Goal: Transaction & Acquisition: Purchase product/service

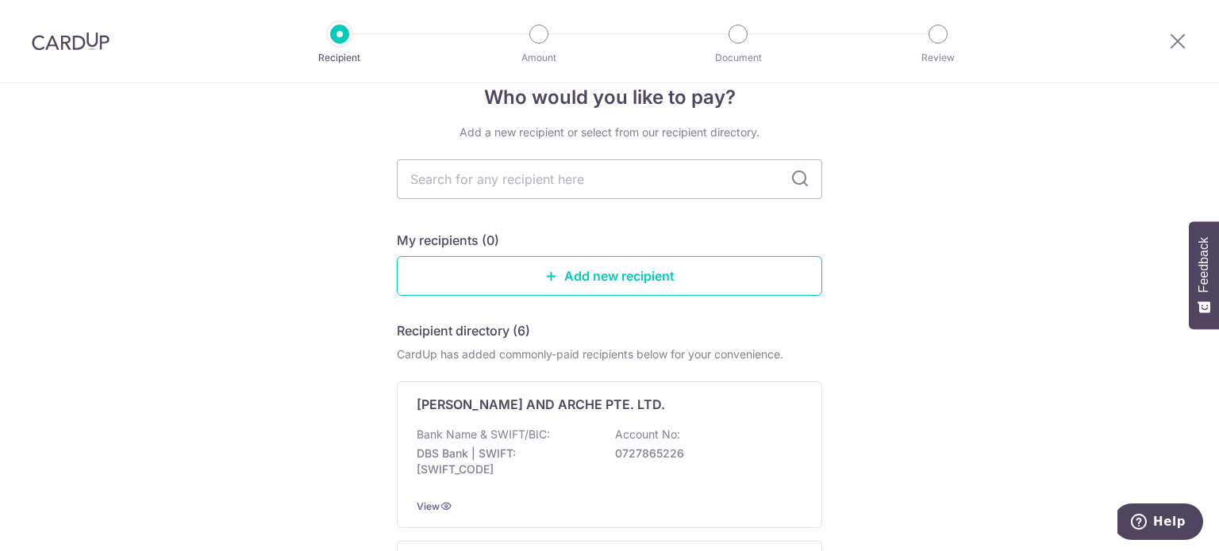
scroll to position [29, 0]
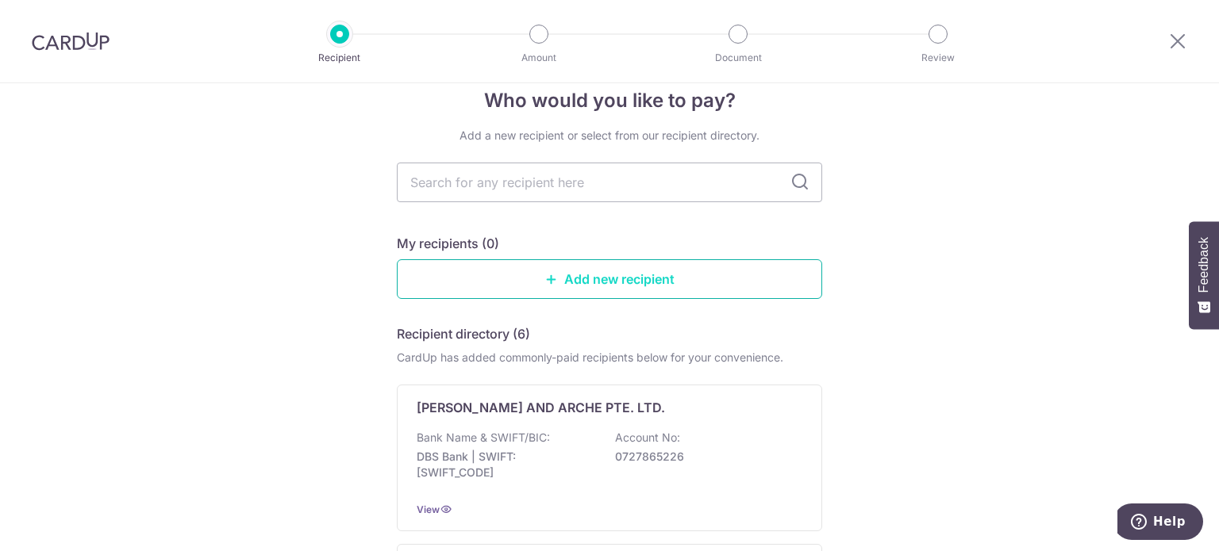
click at [528, 275] on link "Add new recipient" at bounding box center [609, 279] width 425 height 40
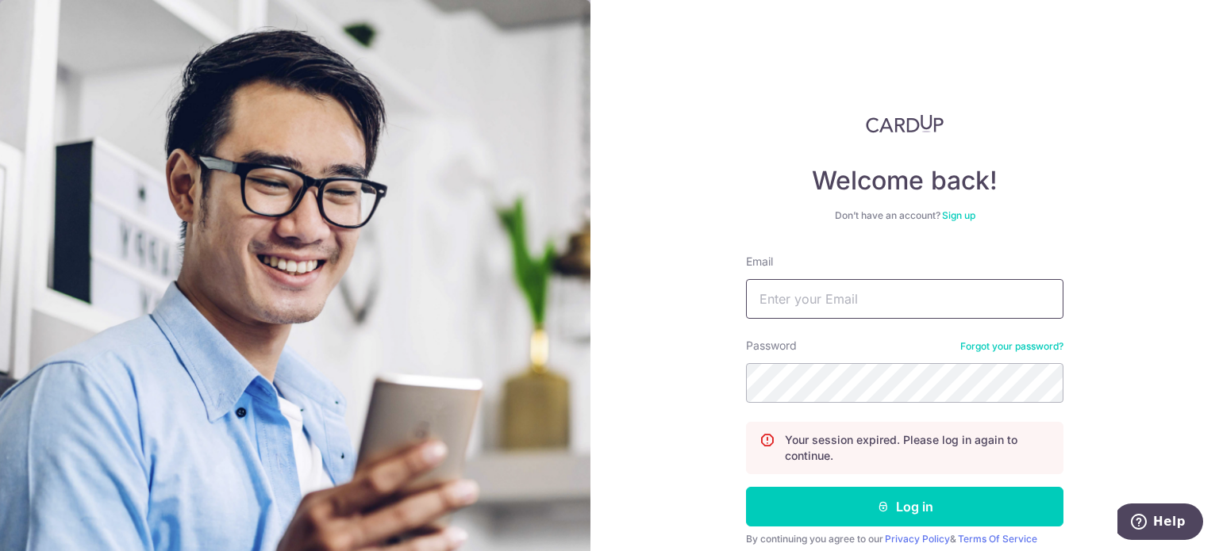
click at [886, 304] on input "Email" at bounding box center [904, 299] width 317 height 40
type input "choy.yingrui@gmail.com"
click at [746, 487] on button "Log in" at bounding box center [904, 507] width 317 height 40
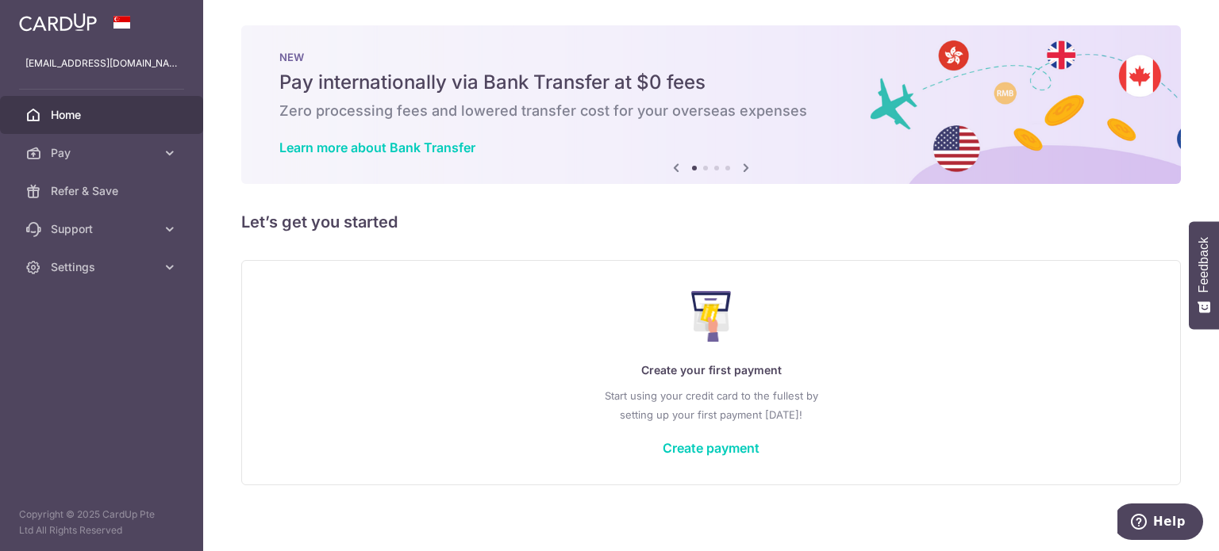
click at [161, 148] on link "Pay" at bounding box center [101, 153] width 203 height 38
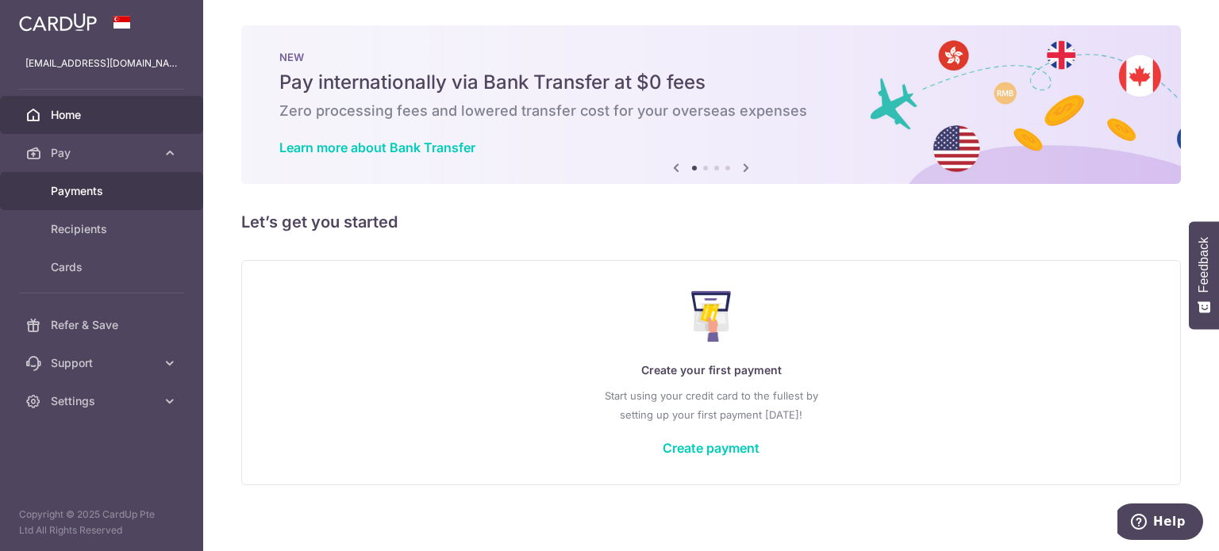
click at [124, 204] on link "Payments" at bounding box center [101, 191] width 203 height 38
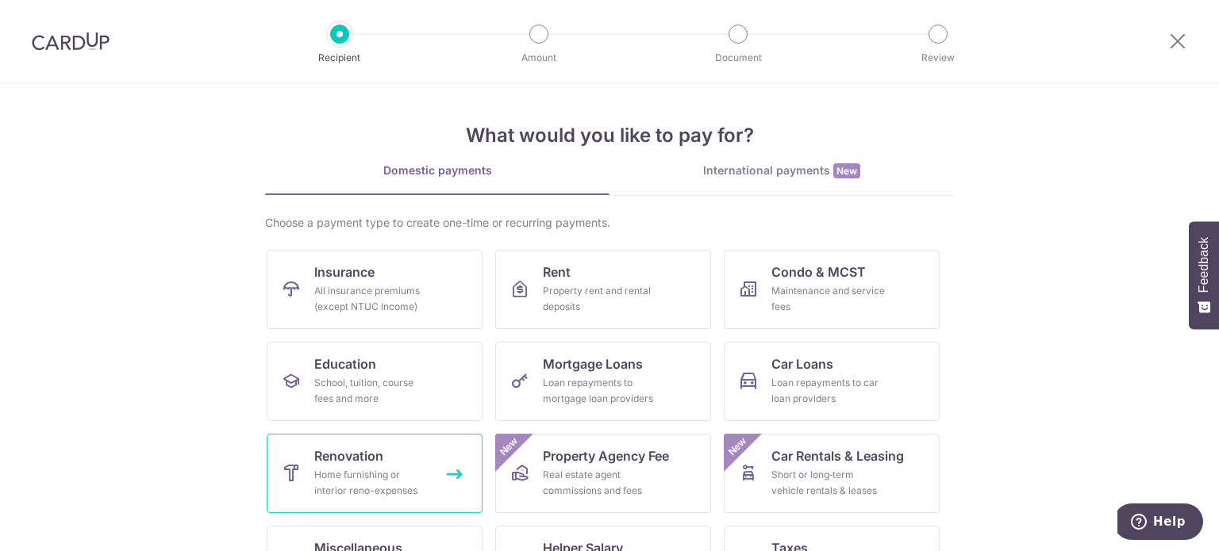
click at [346, 455] on span "Renovation" at bounding box center [348, 456] width 69 height 19
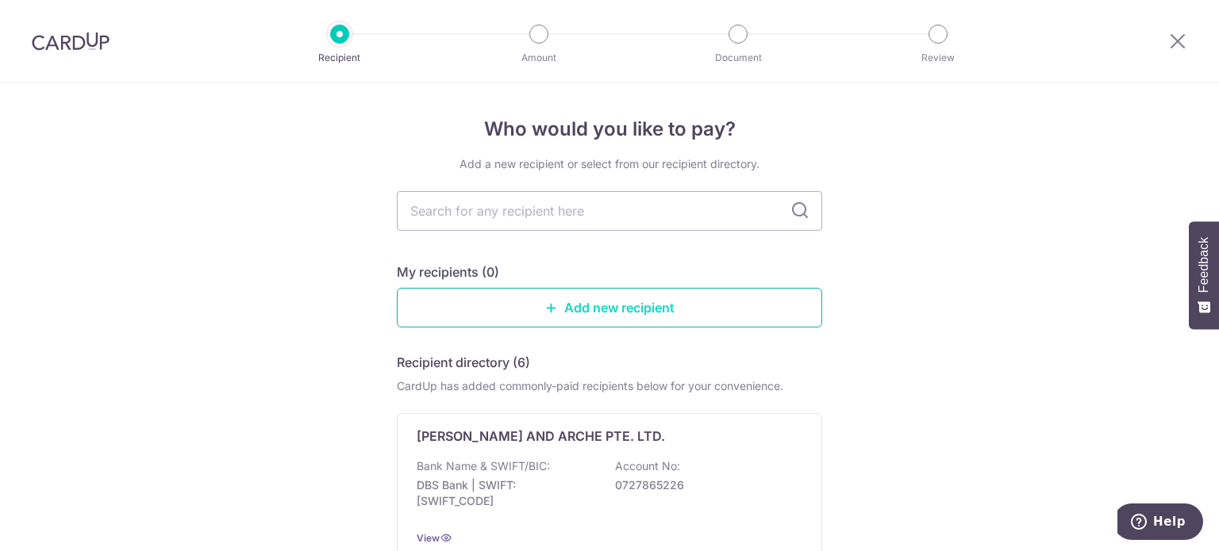
click at [562, 298] on link "Add new recipient" at bounding box center [609, 308] width 425 height 40
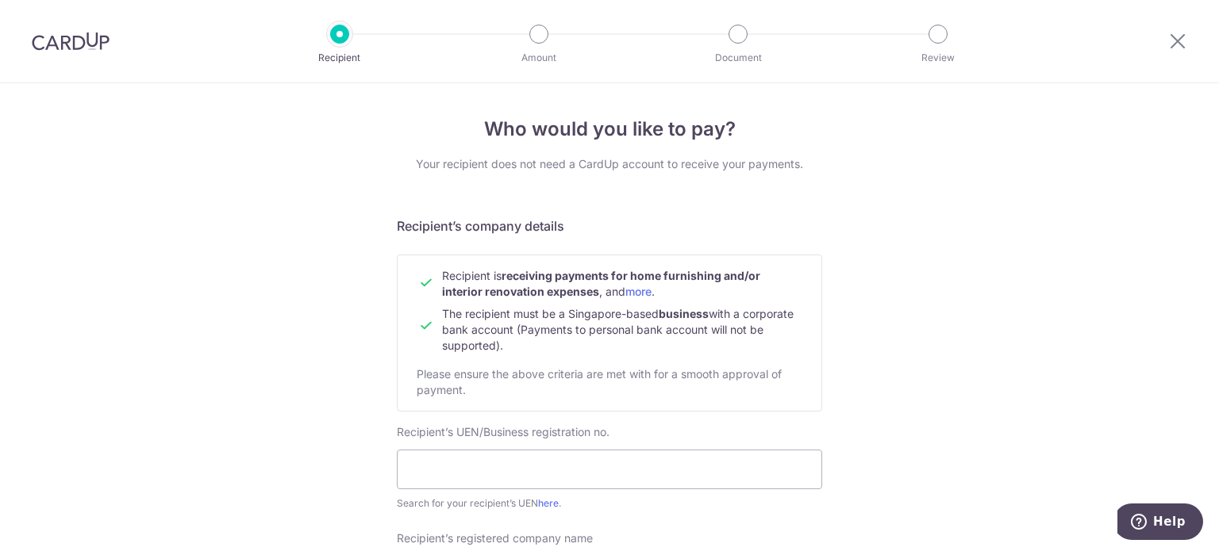
scroll to position [136, 0]
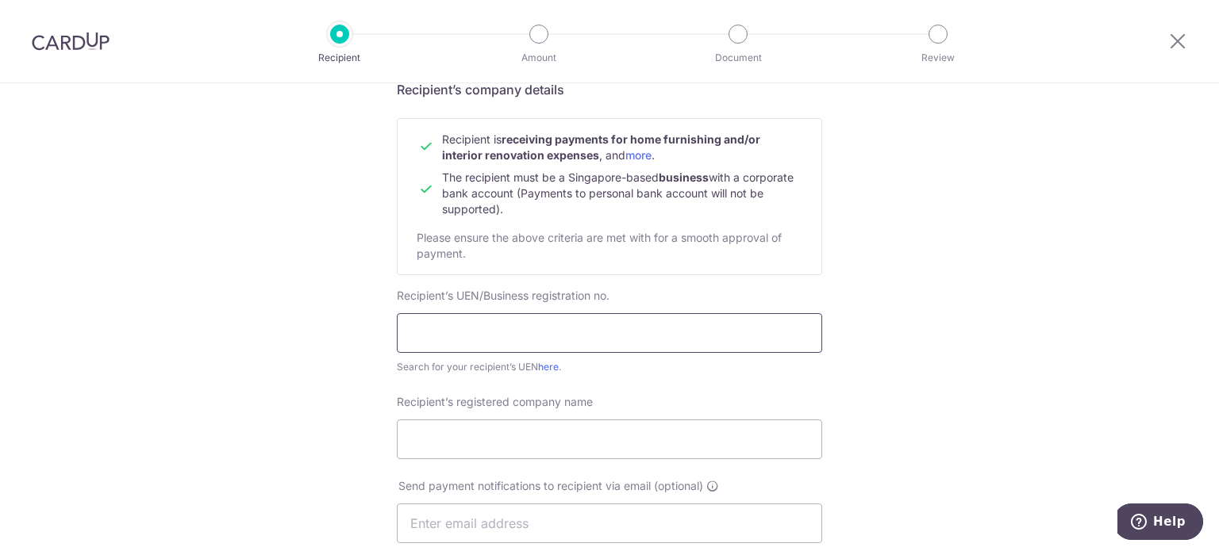
click at [524, 342] on input "text" at bounding box center [609, 333] width 425 height 40
type input "2"
type input "202529705G"
click at [548, 363] on link "here" at bounding box center [548, 367] width 21 height 12
click at [475, 455] on input "Recipient’s registered company name" at bounding box center [609, 440] width 425 height 40
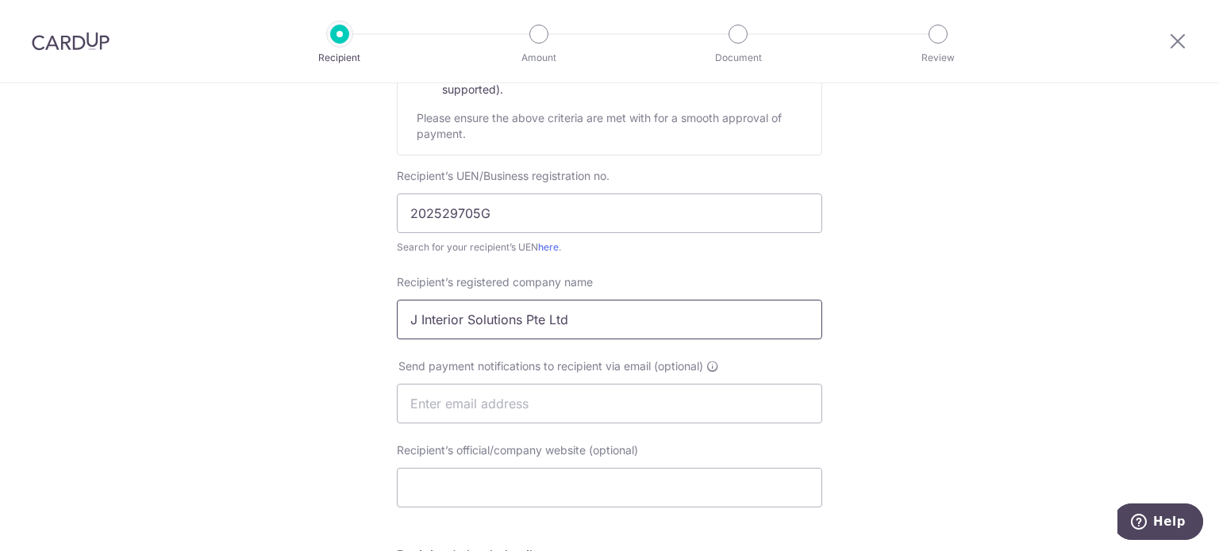
scroll to position [257, 0]
type input "J Interior Solutions Pte Ltd"
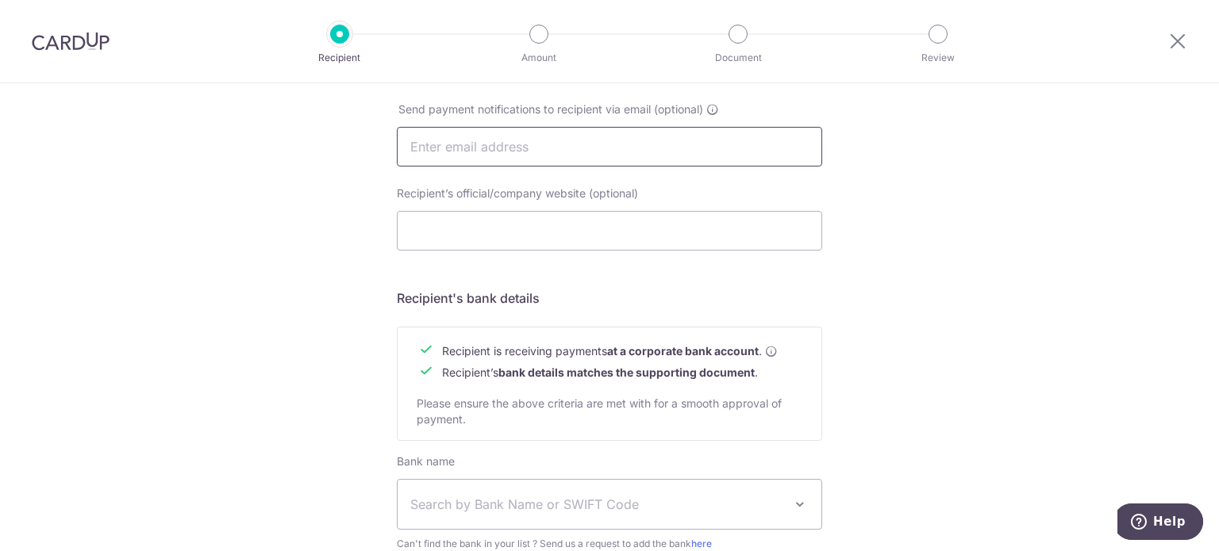
scroll to position [594, 0]
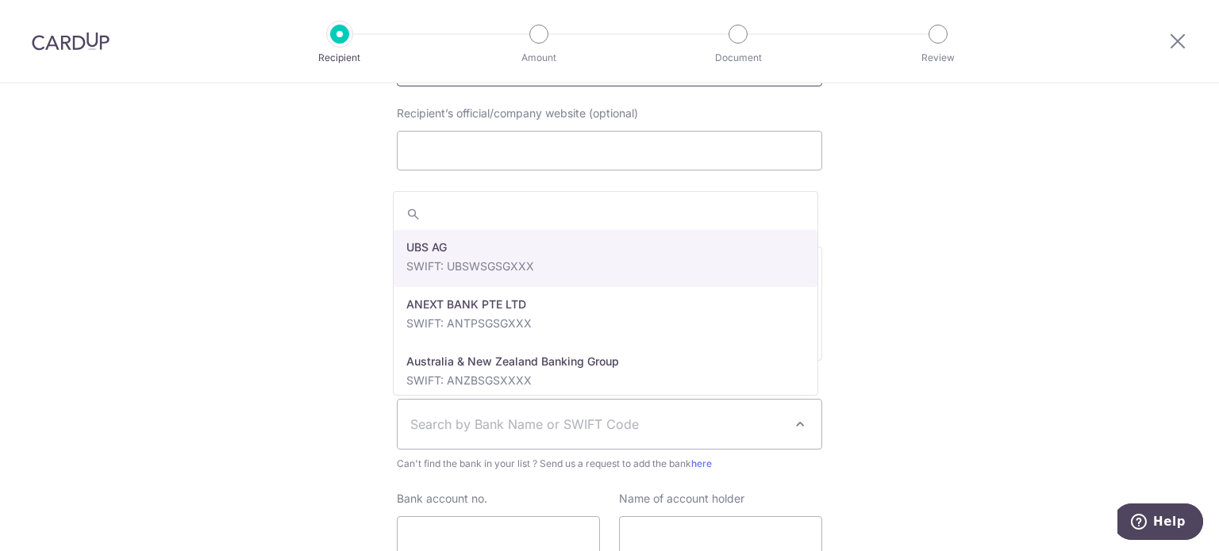
click at [533, 413] on span "Search by Bank Name or SWIFT Code" at bounding box center [610, 424] width 424 height 49
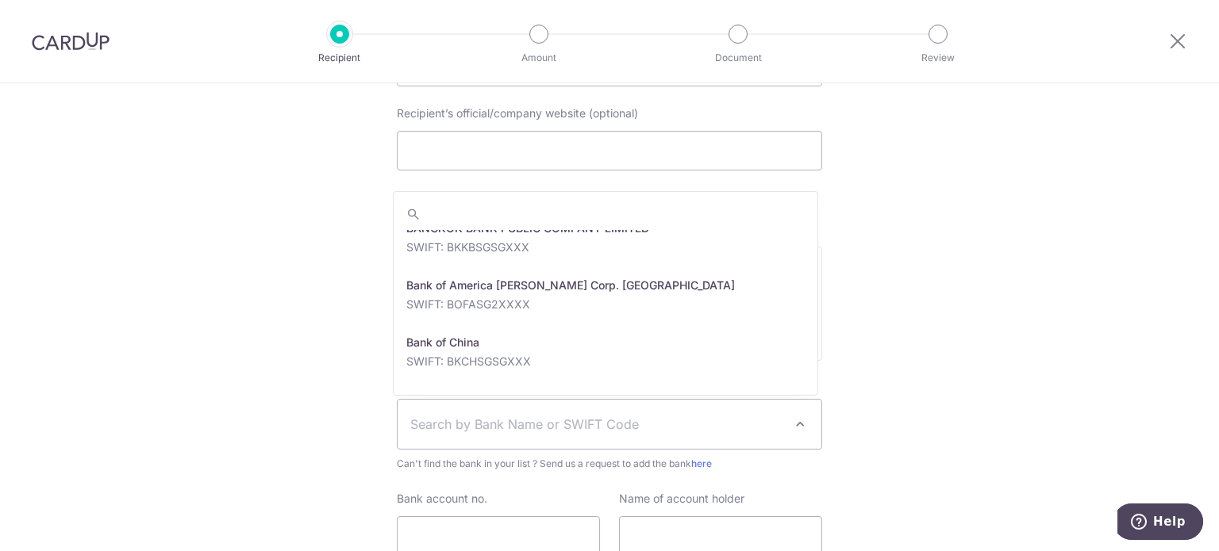
scroll to position [200, 0]
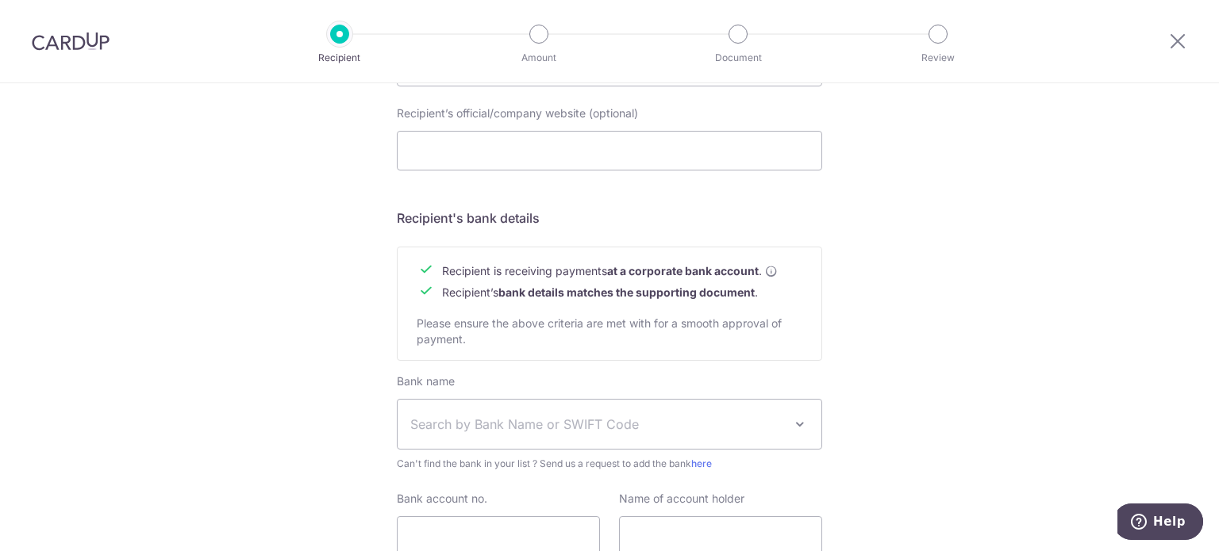
click at [311, 361] on div "Who would you like to pay? Your recipient does not need a CardUp account to rec…" at bounding box center [609, 86] width 1219 height 1193
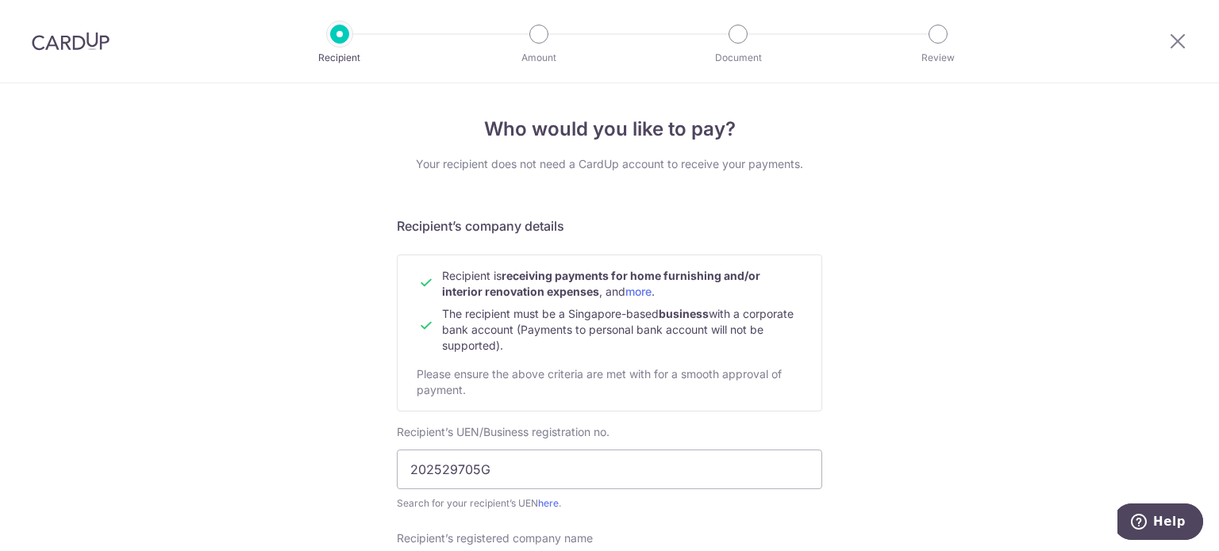
scroll to position [244, 0]
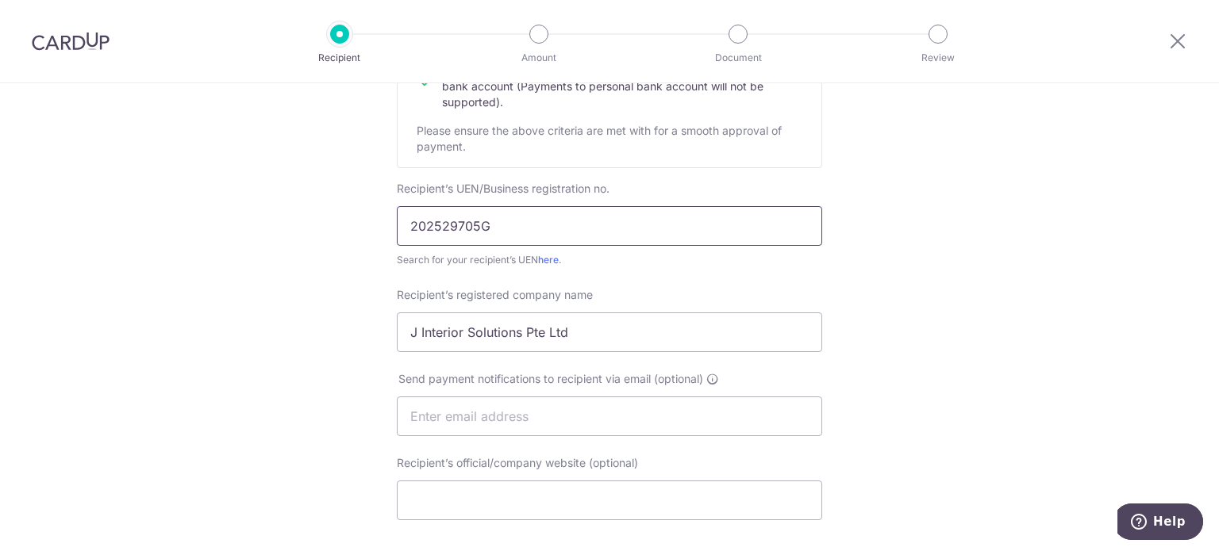
drag, startPoint x: 497, startPoint y: 230, endPoint x: 293, endPoint y: 206, distance: 205.4
click at [293, 206] on div "Who would you like to pay? Your recipient does not need a CardUp account to rec…" at bounding box center [609, 436] width 1219 height 1193
click at [306, 267] on div "Who would you like to pay? Your recipient does not need a CardUp account to rec…" at bounding box center [609, 436] width 1219 height 1193
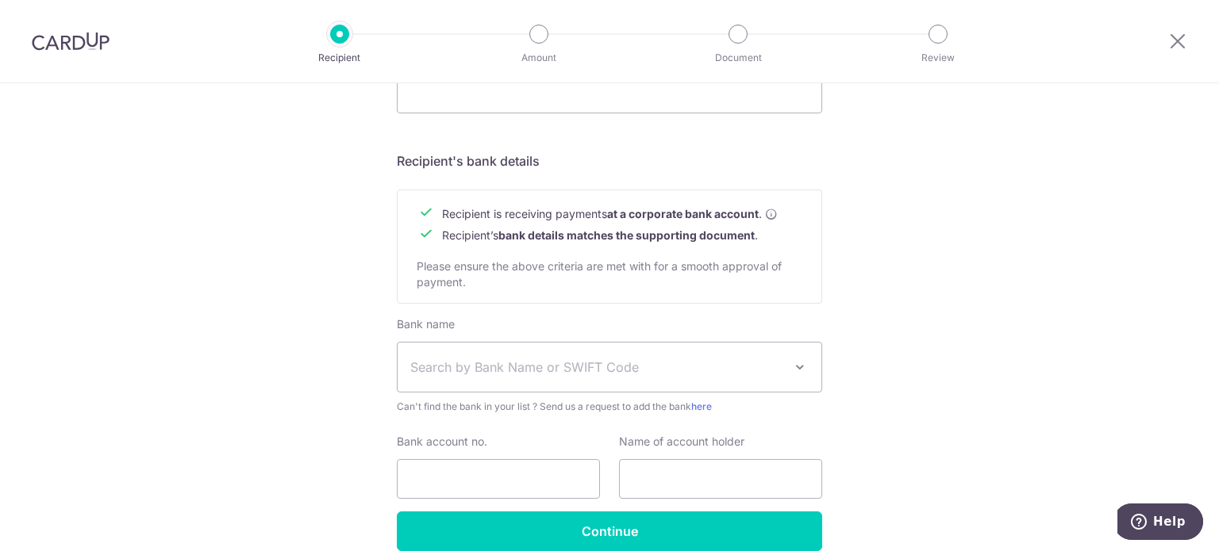
scroll to position [724, 0]
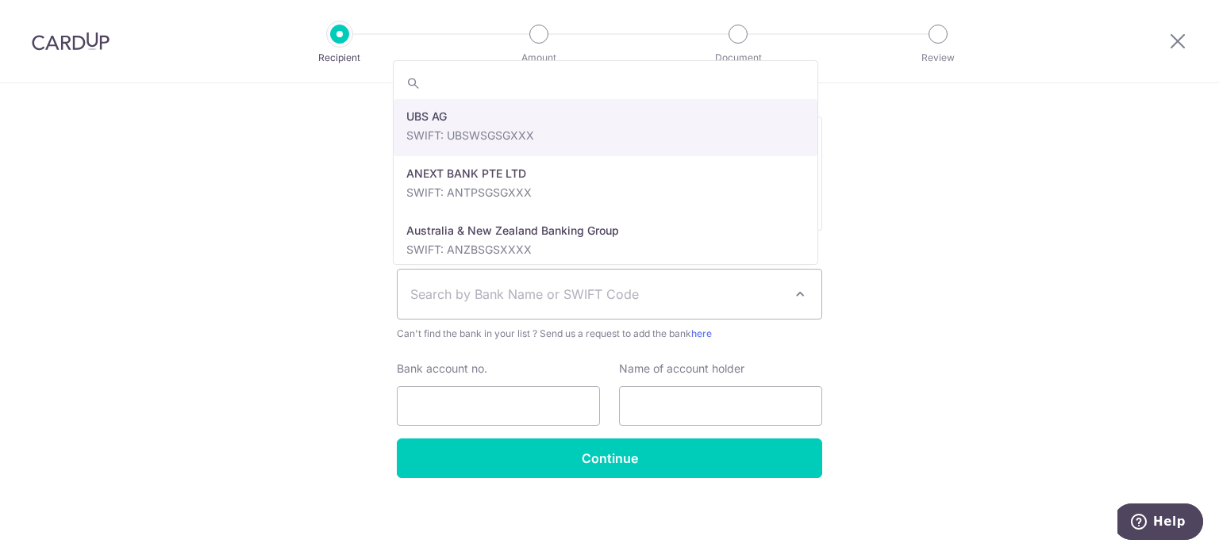
click at [531, 290] on span "Search by Bank Name or SWIFT Code" at bounding box center [596, 294] width 373 height 19
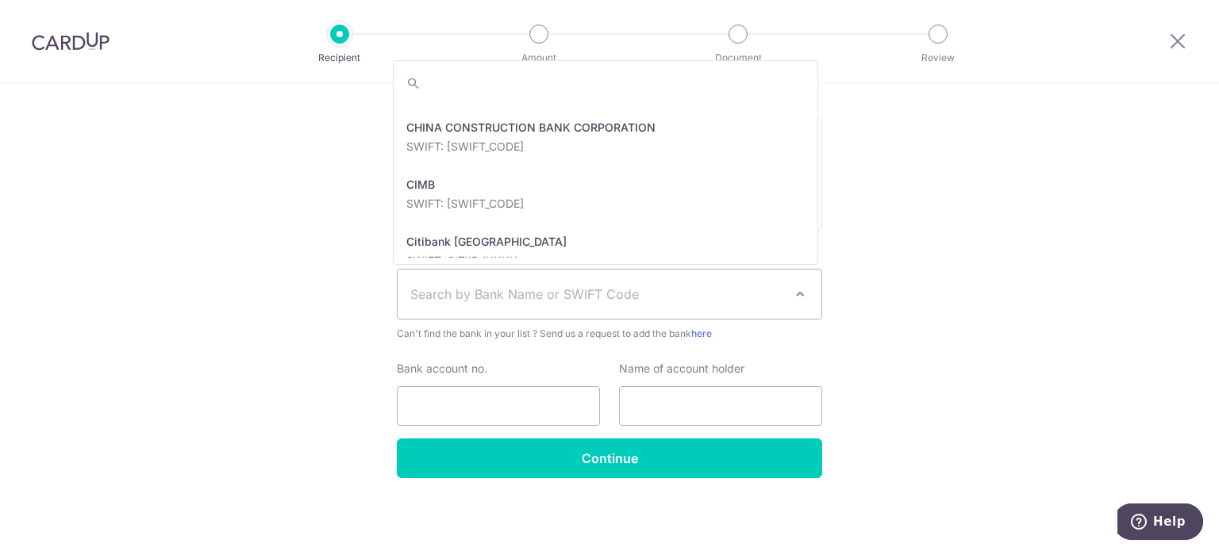
scroll to position [619, 0]
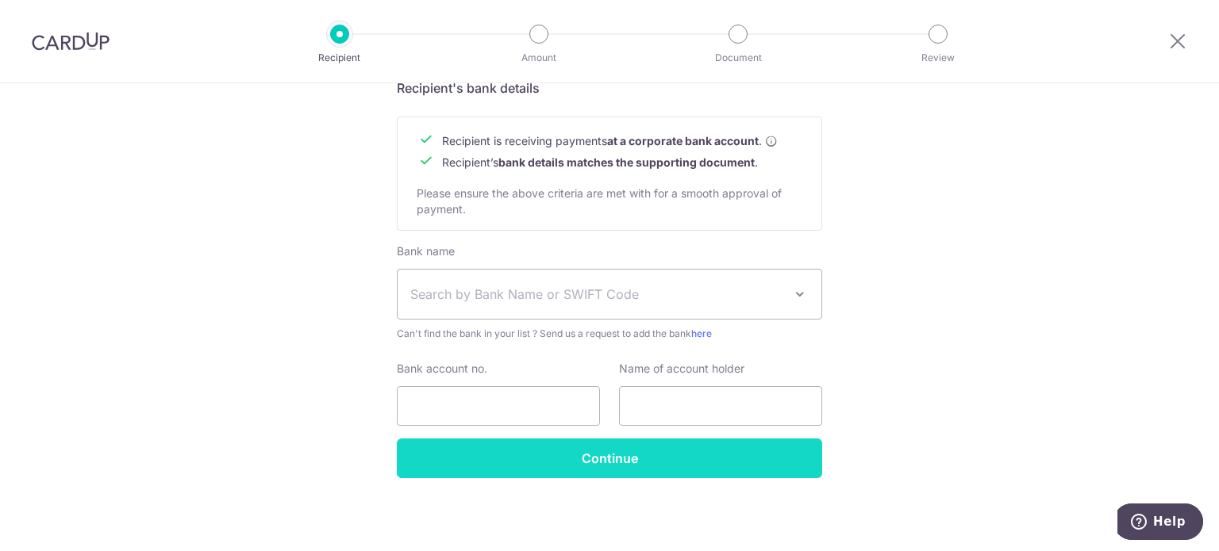
click at [478, 454] on input "Continue" at bounding box center [609, 459] width 425 height 40
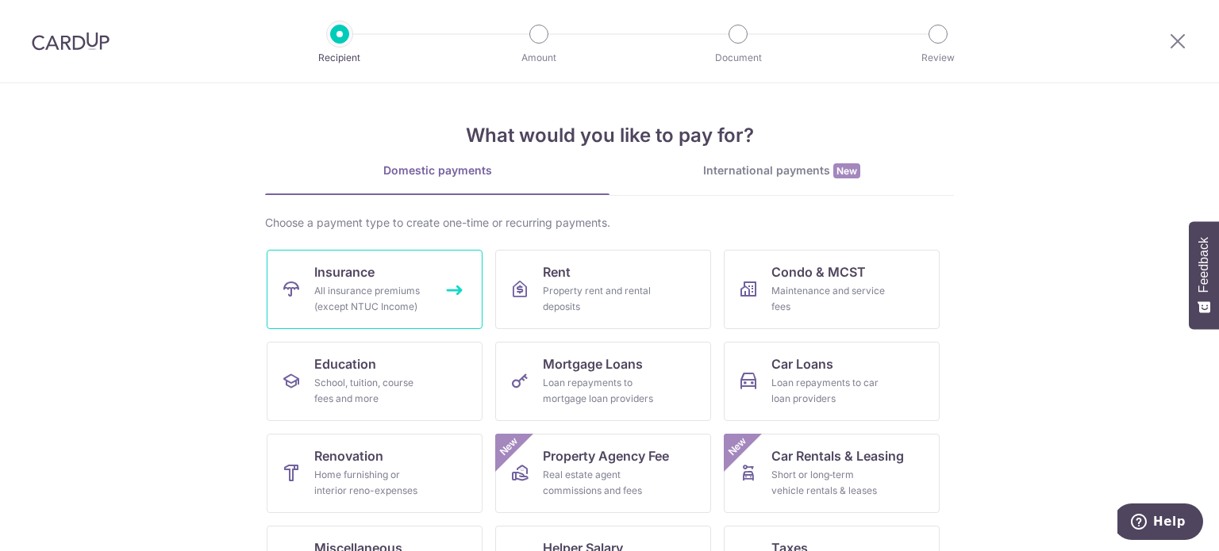
scroll to position [158, 0]
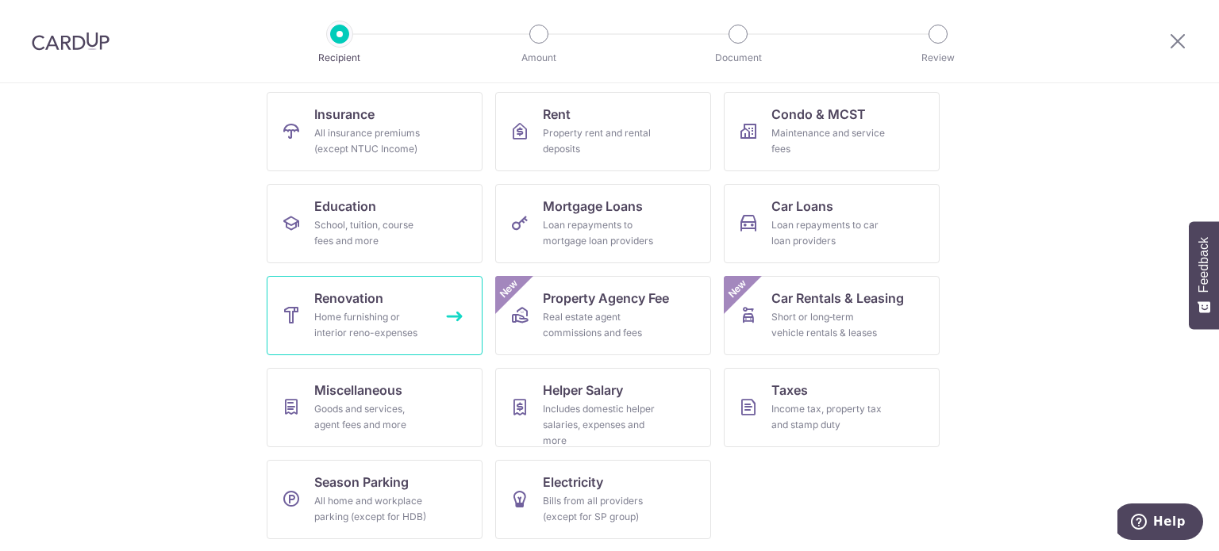
click at [332, 320] on div "Home furnishing or interior reno-expenses" at bounding box center [371, 325] width 114 height 32
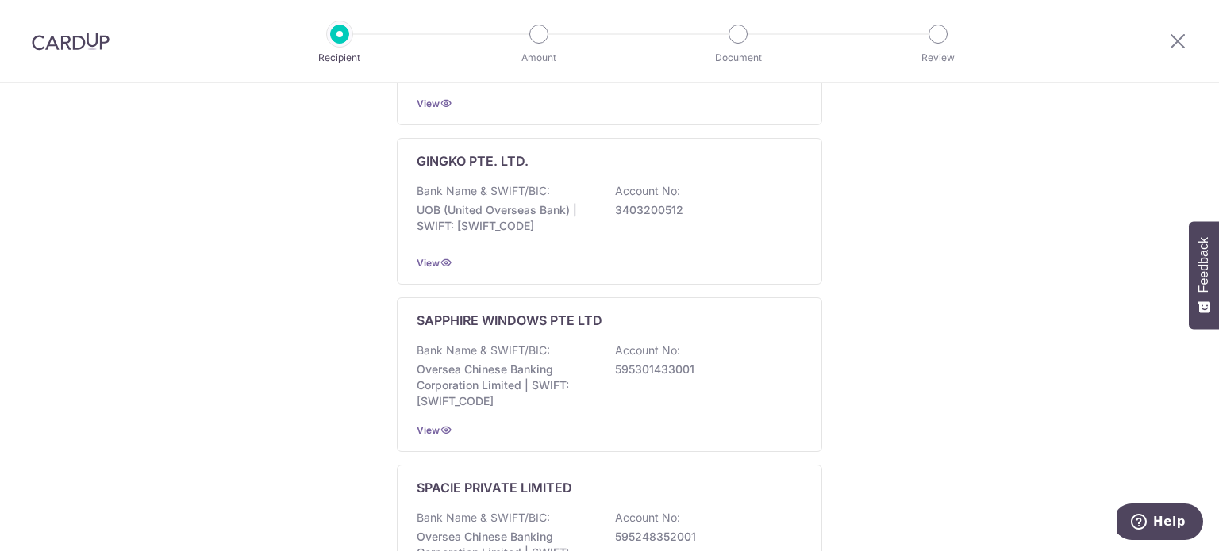
scroll to position [762, 0]
